Goal: Complete application form

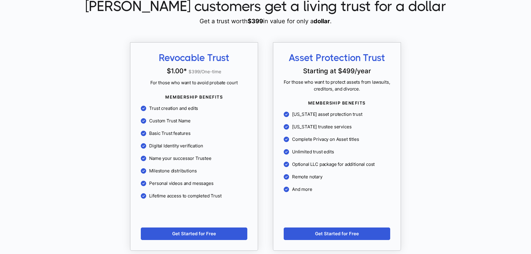
scroll to position [518, 0]
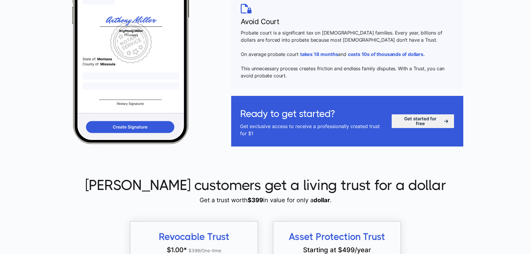
scroll to position [361, 0]
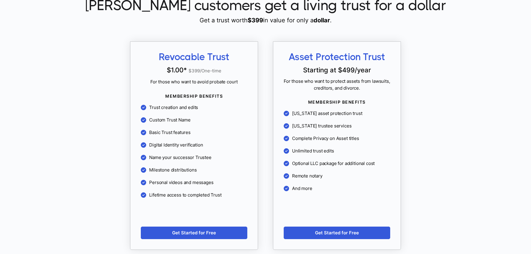
scroll to position [517, 0]
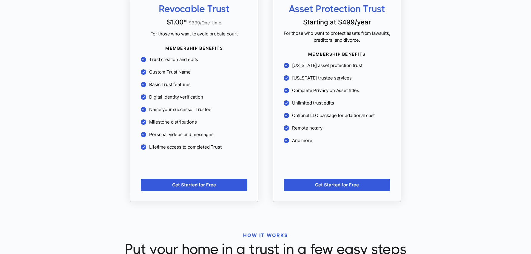
scroll to position [537, 0]
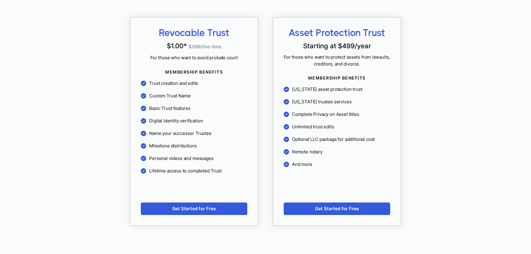
scroll to position [541, 0]
drag, startPoint x: 0, startPoint y: 0, endPoint x: 164, endPoint y: 203, distance: 260.5
click at [164, 203] on link "Get Started for Free" at bounding box center [194, 209] width 107 height 13
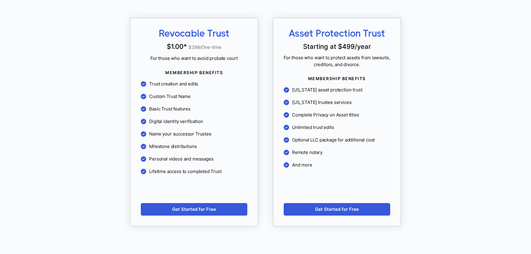
scroll to position [541, 0]
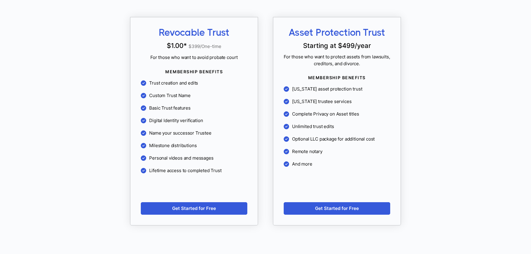
click at [192, 150] on ul "MEMBERSHIP BENEFITS Trust creation and edits Custom Trust Name Basic Trust feat…" at bounding box center [194, 120] width 107 height 109
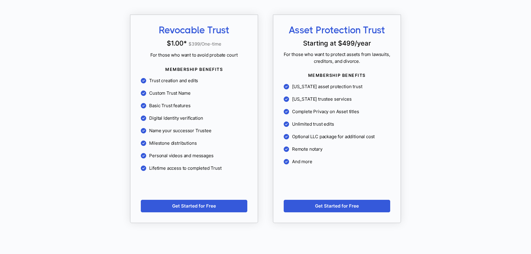
scroll to position [528, 0]
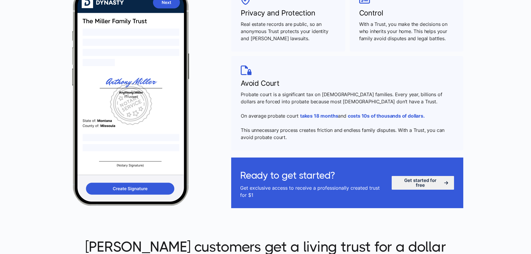
scroll to position [397, 0]
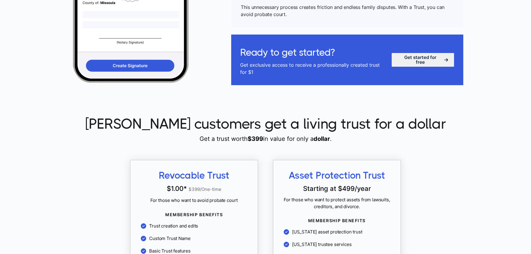
click at [353, 177] on span "Asset Protection Trust" at bounding box center [337, 176] width 107 height 10
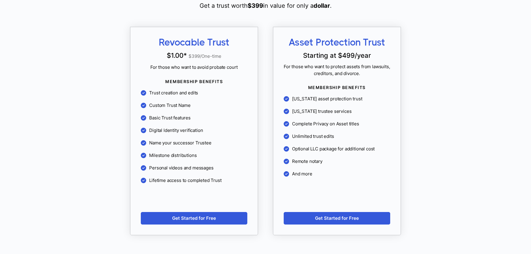
scroll to position [568, 0]
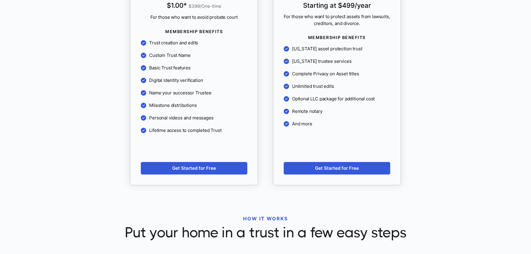
scroll to position [590, 0]
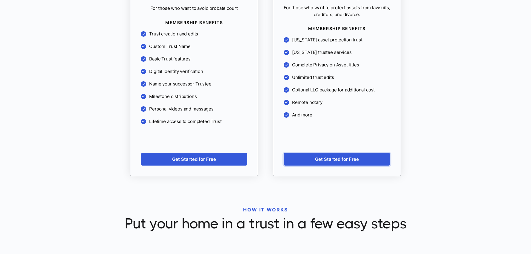
click at [350, 159] on link "Get Started for Free" at bounding box center [337, 159] width 107 height 13
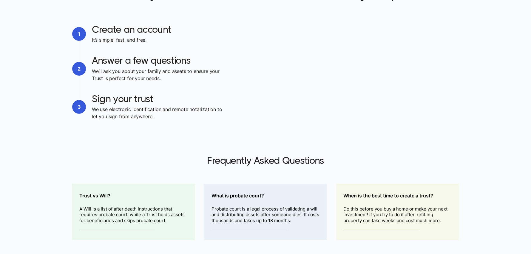
scroll to position [773, 0]
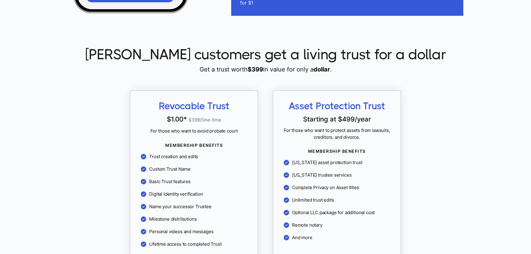
scroll to position [482, 0]
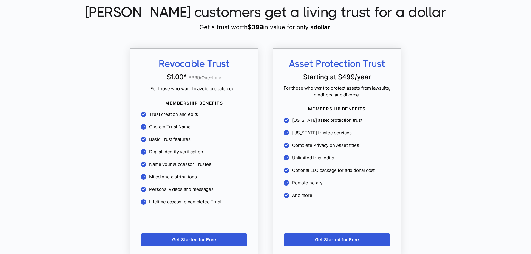
scroll to position [510, 0]
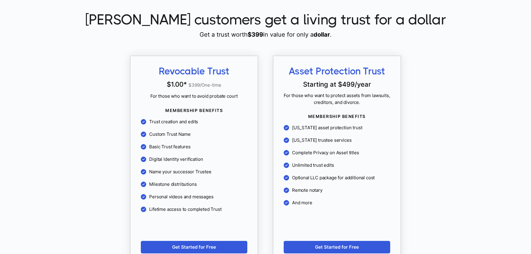
scroll to position [598, 0]
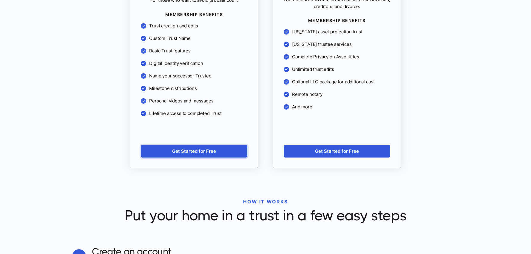
click at [201, 152] on link "Get Started for Free" at bounding box center [194, 151] width 107 height 13
